Goal: Communication & Community: Share content

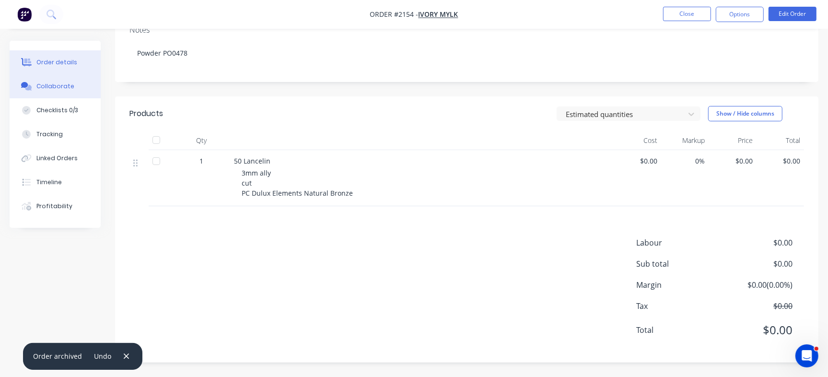
click at [67, 87] on div "Collaborate" at bounding box center [55, 86] width 38 height 9
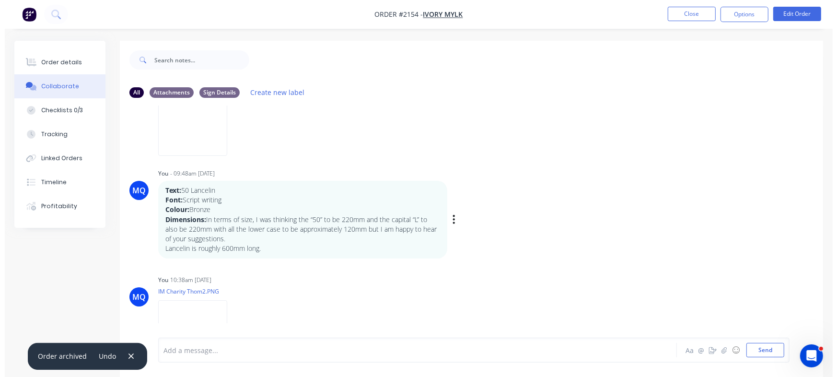
scroll to position [120, 0]
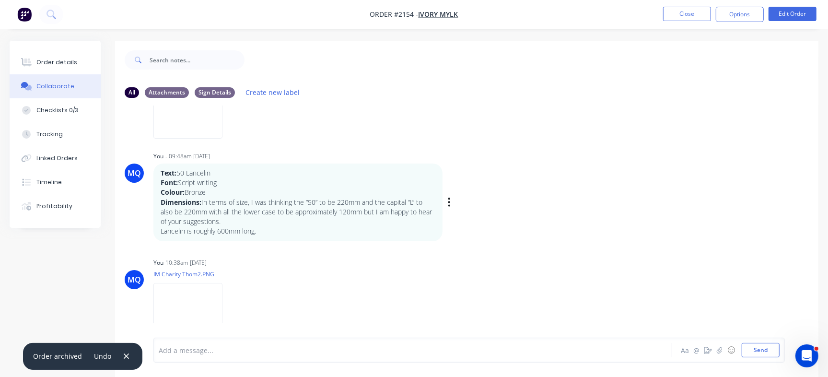
drag, startPoint x: 160, startPoint y: 173, endPoint x: 203, endPoint y: 205, distance: 53.8
click at [203, 205] on div "Text: 50 Lancelin Font: Script writing Colour: Bronze Dimensions: In terms of s…" at bounding box center [297, 202] width 289 height 78
copy div "Text: 50 Lancelin Font: Script writing Colour: Bronze Dimensions:"
click at [677, 18] on button "Close" at bounding box center [687, 14] width 48 height 14
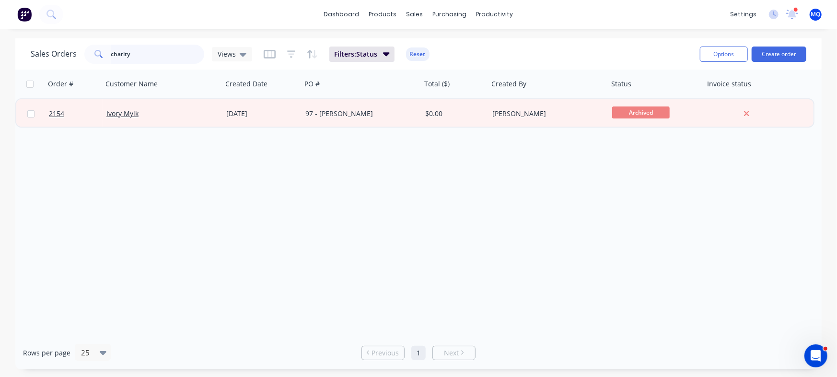
click at [135, 51] on input "charity" at bounding box center [157, 54] width 93 height 19
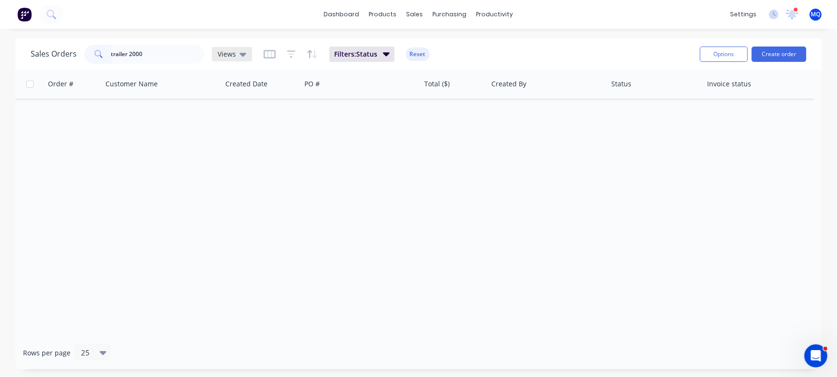
click at [234, 58] on span "Views" at bounding box center [227, 54] width 18 height 10
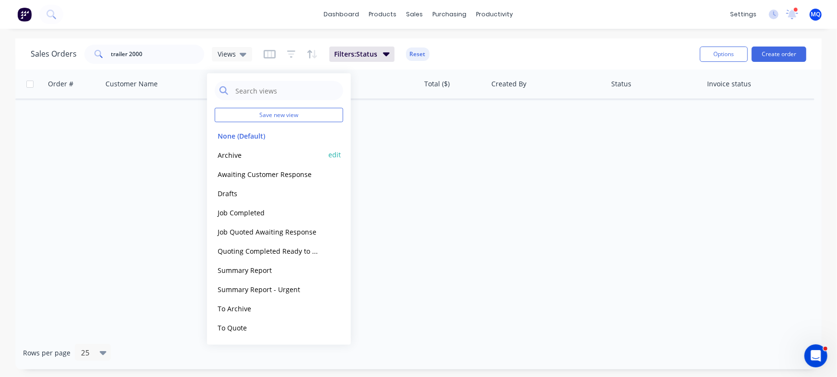
click at [228, 155] on button "Archive" at bounding box center [269, 154] width 109 height 11
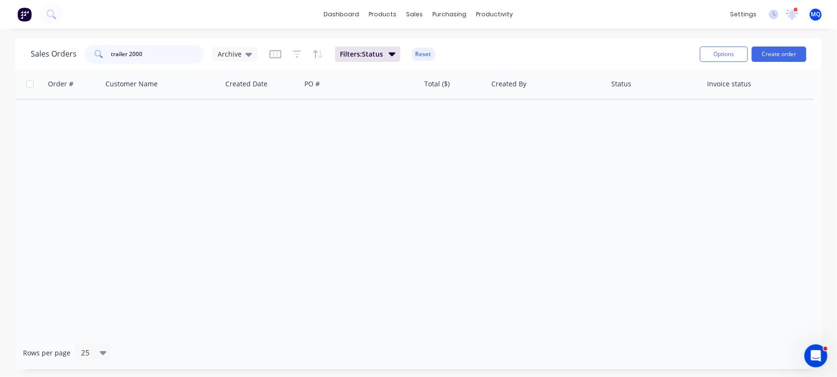
drag, startPoint x: 128, startPoint y: 56, endPoint x: 0, endPoint y: 34, distance: 129.8
click at [0, 34] on div "dashboard products sales purchasing productivity dashboard products Product Cat…" at bounding box center [418, 188] width 837 height 377
type input "2000"
